Goal: Navigation & Orientation: Find specific page/section

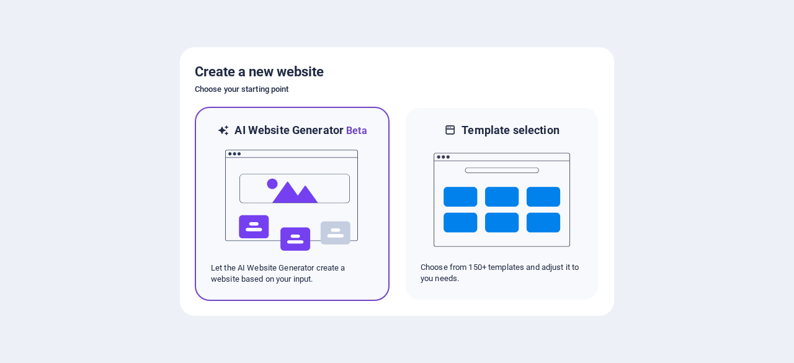
click at [297, 192] on img at bounding box center [292, 200] width 137 height 124
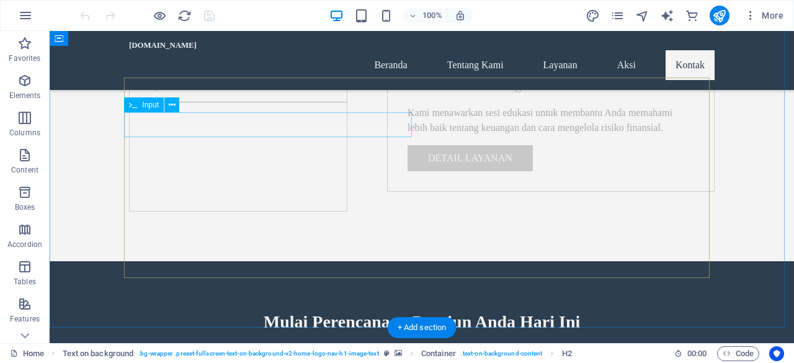
scroll to position [2096, 0]
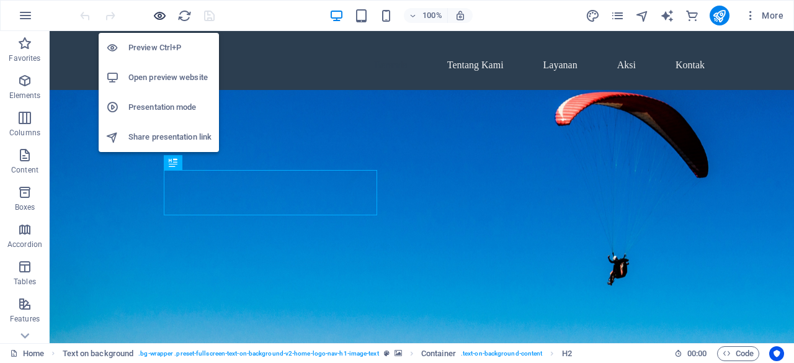
click at [155, 9] on icon "button" at bounding box center [160, 16] width 14 height 14
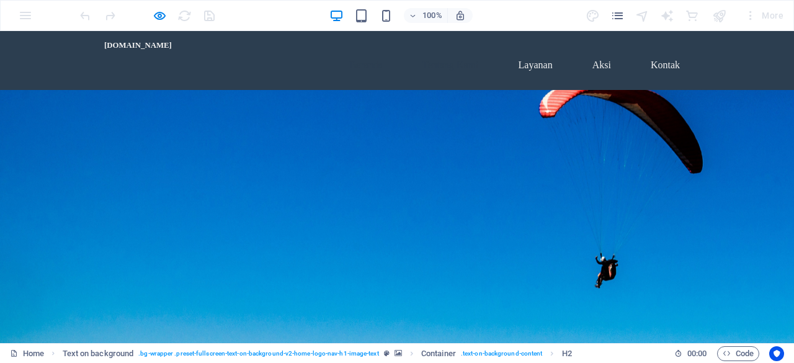
click at [462, 59] on link "Tentang Kami" at bounding box center [451, 65] width 76 height 30
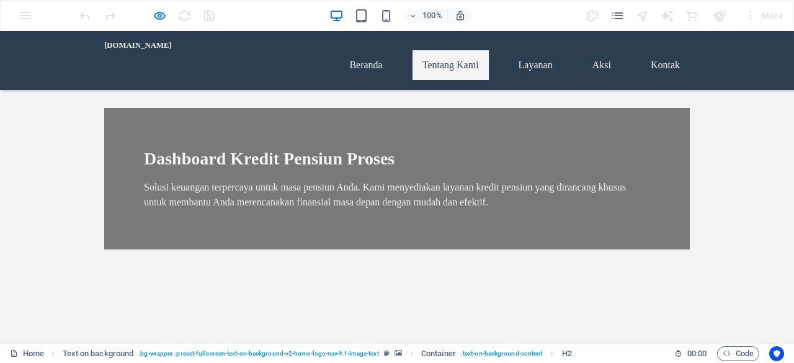
scroll to position [298, 0]
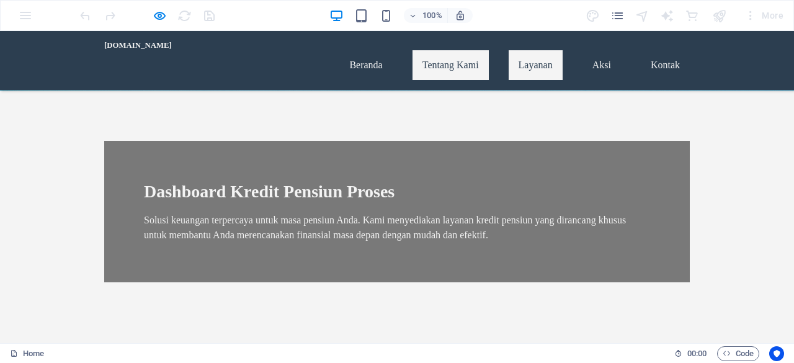
click at [534, 50] on link "Layanan" at bounding box center [536, 65] width 54 height 30
